Goal: Task Accomplishment & Management: Use online tool/utility

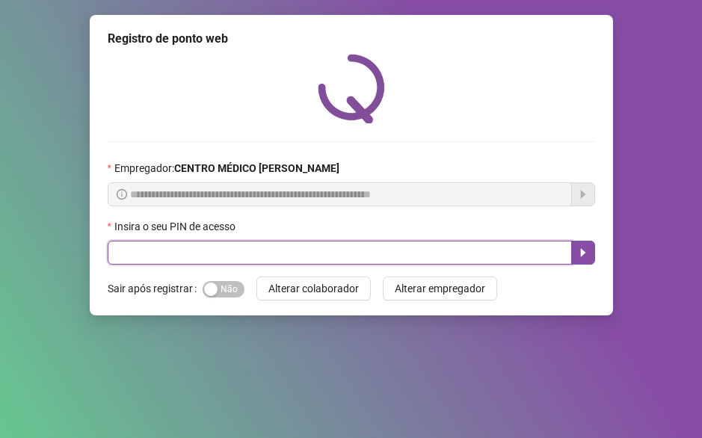
click at [304, 253] on input "text" at bounding box center [340, 253] width 464 height 24
type input "*****"
click at [578, 255] on icon "caret-right" at bounding box center [583, 253] width 12 height 12
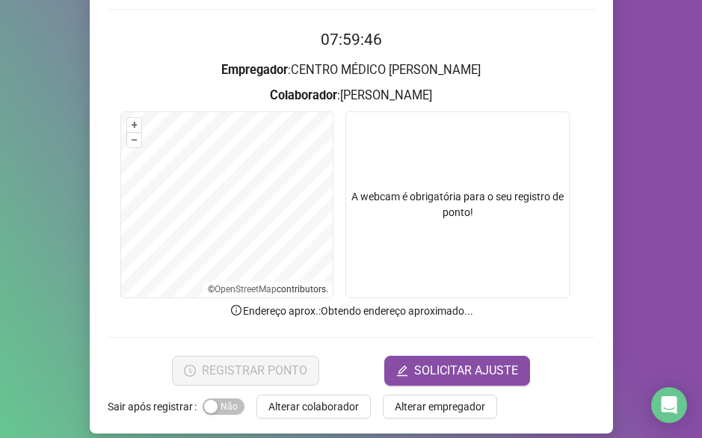
scroll to position [146, 0]
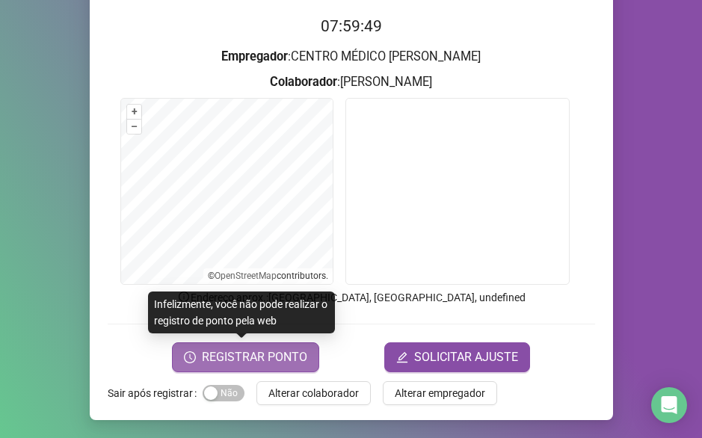
click at [295, 354] on span "REGISTRAR PONTO" at bounding box center [254, 357] width 105 height 18
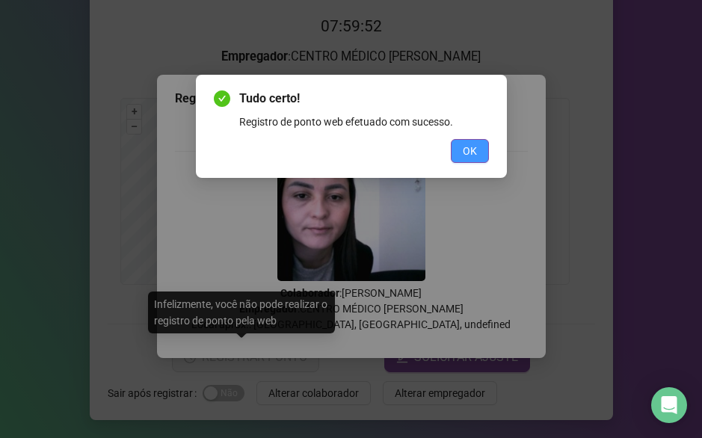
click at [470, 152] on span "OK" at bounding box center [470, 151] width 14 height 16
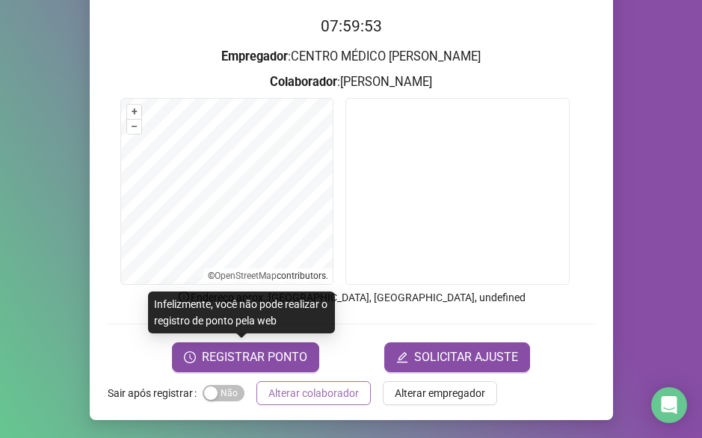
click at [333, 390] on span "Alterar colaborador" at bounding box center [313, 393] width 90 height 16
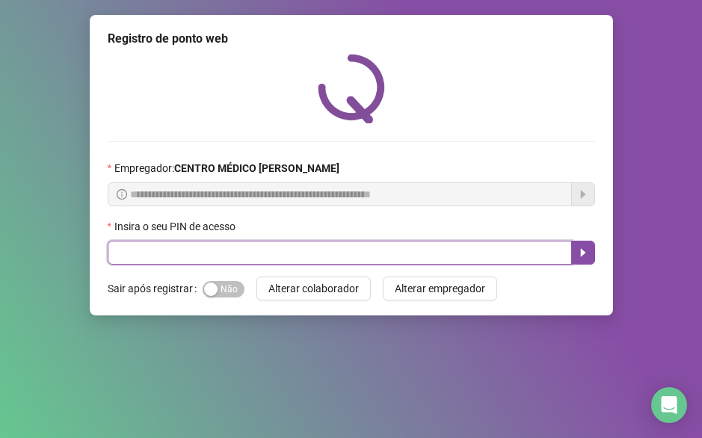
click at [316, 260] on input "text" at bounding box center [340, 253] width 464 height 24
type input "*****"
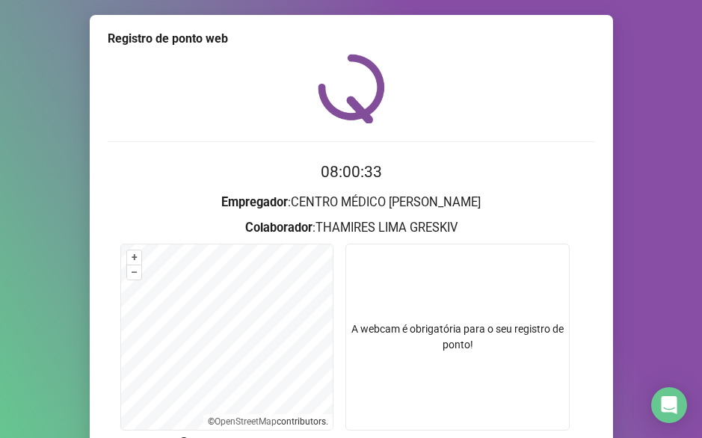
scroll to position [146, 0]
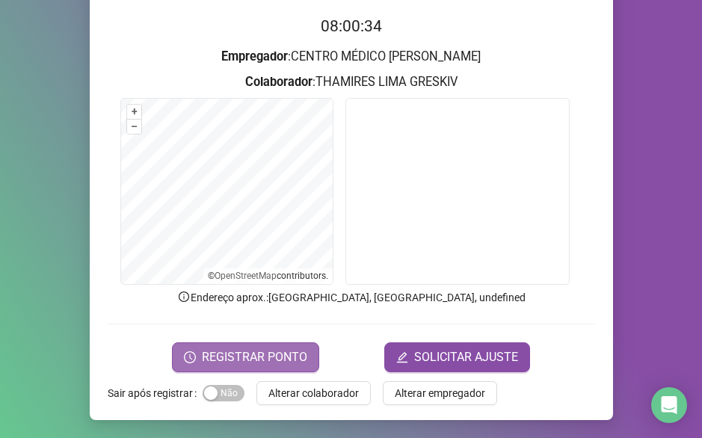
click at [262, 360] on span "REGISTRAR PONTO" at bounding box center [254, 357] width 105 height 18
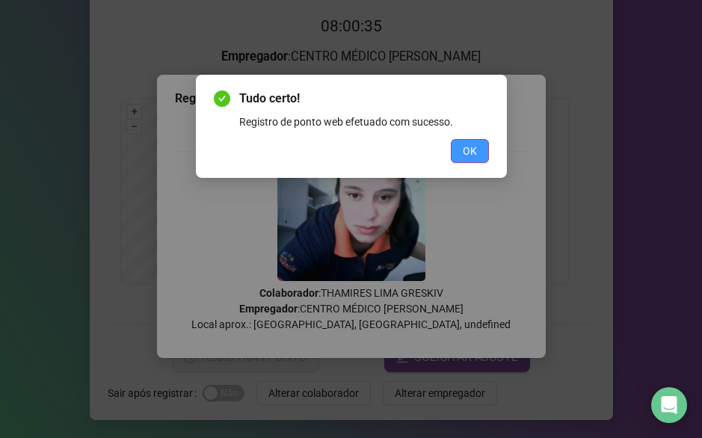
click at [481, 156] on button "OK" at bounding box center [470, 151] width 38 height 24
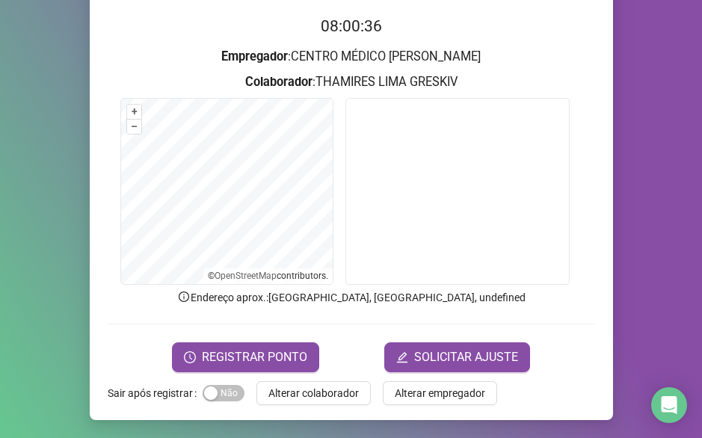
click at [337, 378] on div "Registro de ponto web 08:00:36 Empregador : CENTRO MÉDICO [PERSON_NAME] : THAMI…" at bounding box center [351, 144] width 523 height 551
click at [339, 389] on span "Alterar colaborador" at bounding box center [313, 393] width 90 height 16
